Goal: Navigation & Orientation: Go to known website

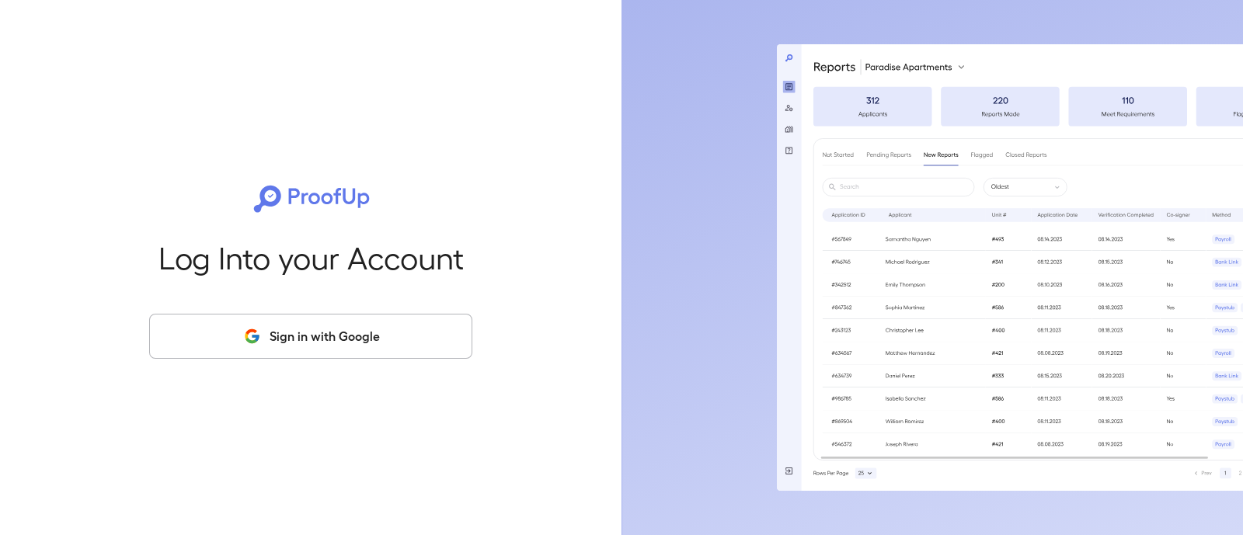
click at [368, 319] on button "Sign in with Google" at bounding box center [310, 336] width 323 height 45
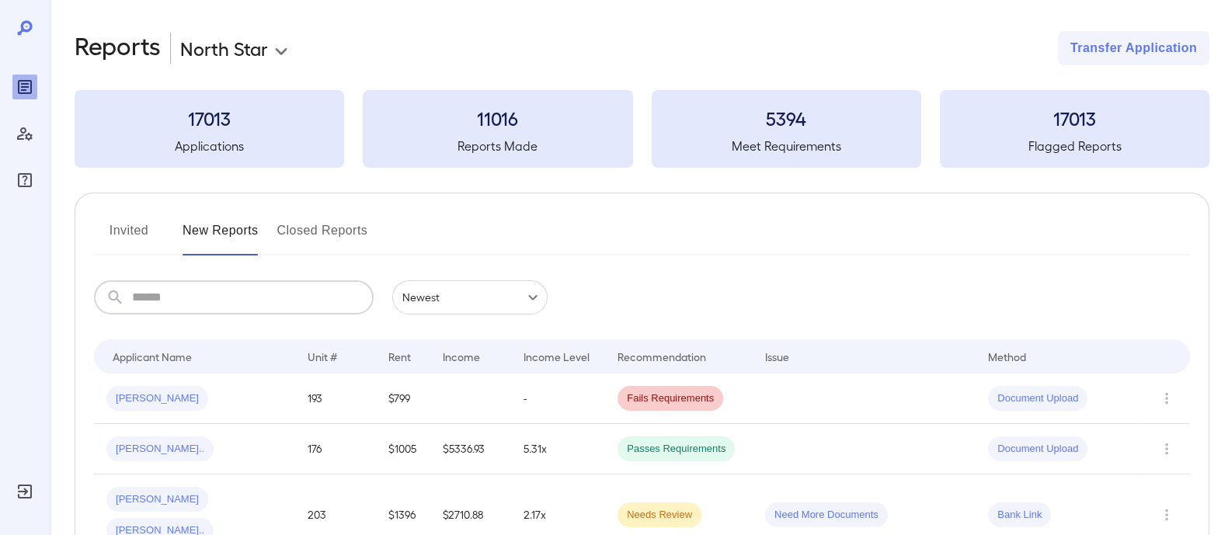
click at [256, 293] on input "text" at bounding box center [253, 298] width 242 height 34
type input "*****"
